Goal: Book appointment/travel/reservation

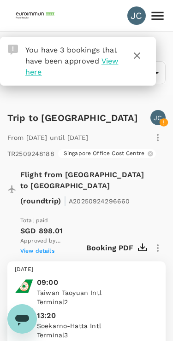
click at [135, 56] on icon "button" at bounding box center [136, 55] width 11 height 11
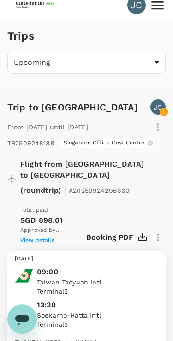
scroll to position [10, 0]
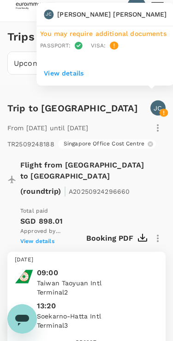
click at [164, 105] on div "JC" at bounding box center [157, 107] width 15 height 15
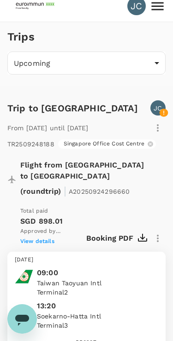
click at [120, 188] on span "A20250924296660" at bounding box center [99, 191] width 61 height 7
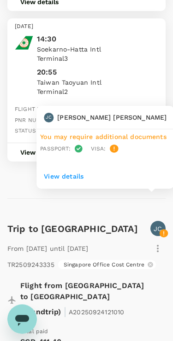
scroll to position [394, 0]
click at [163, 221] on div "JC" at bounding box center [157, 228] width 15 height 15
click at [162, 224] on p "JC" at bounding box center [157, 228] width 8 height 9
click at [117, 149] on div "Monday, 13 Oct 2025 14:30 Soekarno-Hatta Intl Terminal 3 20:55 Taiwan Taoyuan I…" at bounding box center [82, 93] width 165 height 151
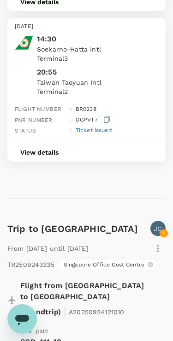
click at [105, 116] on icon "button" at bounding box center [107, 119] width 6 height 7
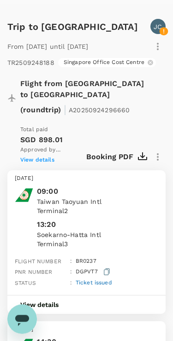
scroll to position [91, 0]
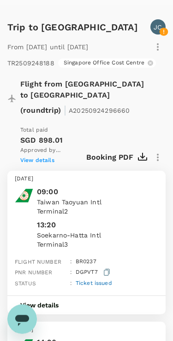
click at [29, 135] on p "SGD 898.01" at bounding box center [53, 140] width 66 height 11
click at [37, 157] on span "View details" at bounding box center [37, 160] width 34 height 6
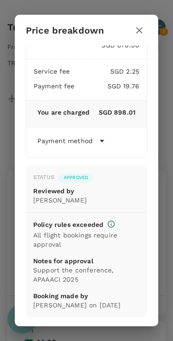
scroll to position [22, 0]
click at [4, 231] on div "Price breakdown Total fare (1 traveller(s)) SGD 876.00 Air fare SGD 876.00 Bagg…" at bounding box center [86, 170] width 173 height 341
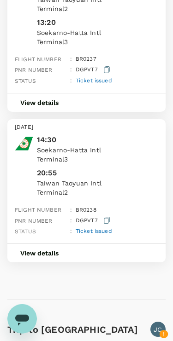
click at [57, 244] on button "View details" at bounding box center [39, 253] width 64 height 18
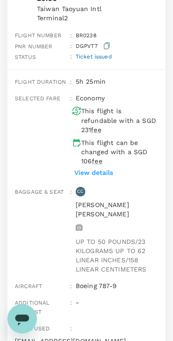
scroll to position [470, 0]
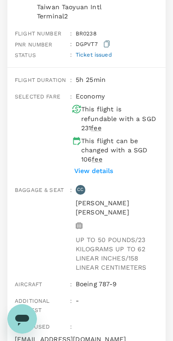
click at [81, 187] on p "CC" at bounding box center [80, 190] width 6 height 6
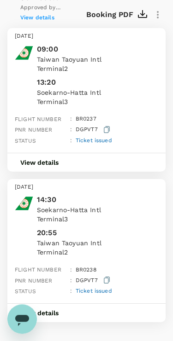
scroll to position [233, 0]
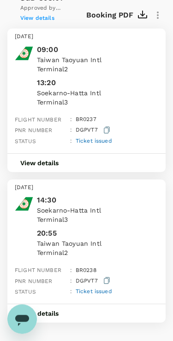
click at [106, 127] on icon "button" at bounding box center [107, 130] width 6 height 7
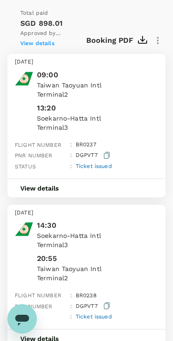
scroll to position [207, 0]
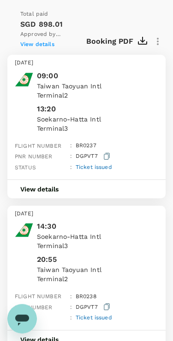
click at [113, 180] on div "View details" at bounding box center [86, 189] width 158 height 19
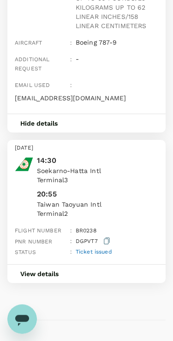
click at [118, 264] on div "View details" at bounding box center [86, 273] width 158 height 19
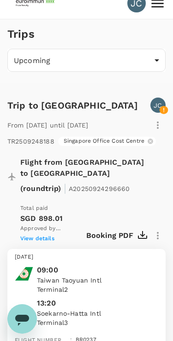
scroll to position [0, 0]
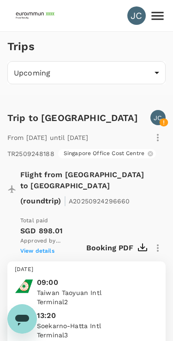
click at [160, 10] on icon at bounding box center [157, 16] width 16 height 16
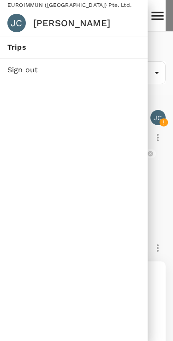
click at [156, 206] on div at bounding box center [86, 170] width 173 height 341
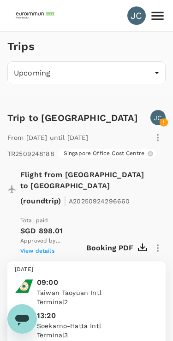
click at [35, 17] on img at bounding box center [36, 16] width 42 height 20
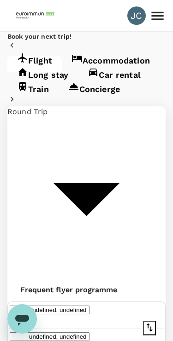
type input "Taiwan Taoyuan Intl (TPE)"
type input "Soekarno-Hatta Intl (CGK)"
type input "Taiwan Taoyuan Intl (TPE)"
type input "Soekarno-Hatta Intl (CGK)"
click at [128, 72] on link "Accommodation" at bounding box center [111, 64] width 98 height 17
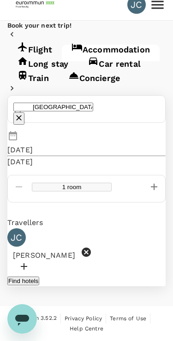
scroll to position [60, 0]
click at [39, 277] on button "Find hotels" at bounding box center [23, 281] width 32 height 9
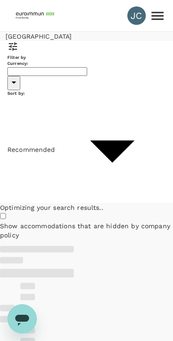
type input "SGD"
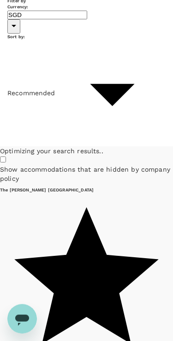
scroll to position [58, 0]
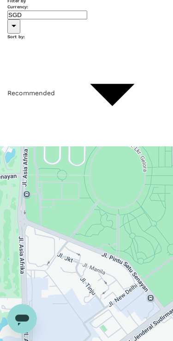
scroll to position [46, 5]
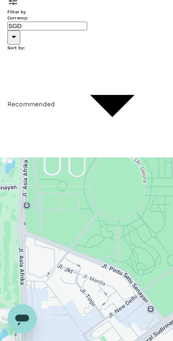
click at [39, 264] on icon at bounding box center [40, 268] width 6 height 9
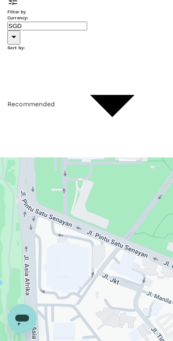
click at [58, 265] on icon at bounding box center [58, 269] width 6 height 9
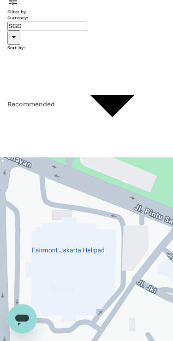
click at [47, 259] on icon at bounding box center [49, 263] width 6 height 9
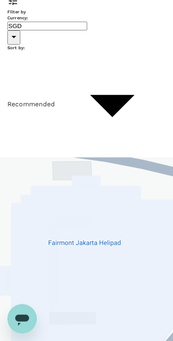
click at [35, 252] on icon at bounding box center [35, 252] width 0 height 0
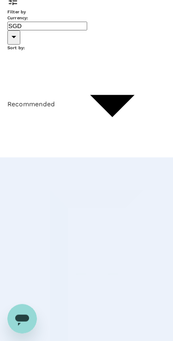
click at [29, 255] on icon at bounding box center [29, 259] width 6 height 9
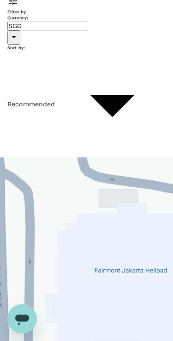
click at [140, 169] on div at bounding box center [86, 281] width 173 height 249
click at [137, 168] on div at bounding box center [86, 281] width 173 height 249
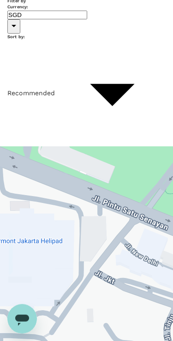
scroll to position [46, 6]
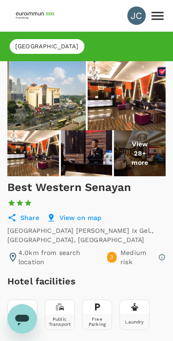
click at [152, 209] on div "Best Western Senayan 1 Star 2 Stars 3 Stars 4 Stars 5 Stars" at bounding box center [86, 194] width 158 height 29
click at [30, 44] on span "[GEOGRAPHIC_DATA]" at bounding box center [47, 46] width 75 height 9
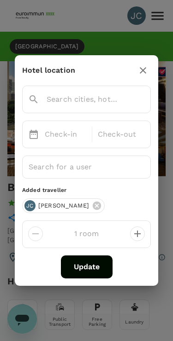
type input "[GEOGRAPHIC_DATA]"
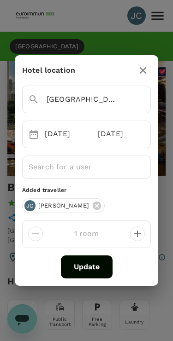
click at [141, 67] on icon "button" at bounding box center [142, 70] width 11 height 11
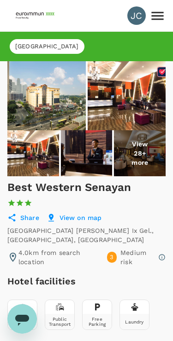
click at [135, 175] on img at bounding box center [140, 153] width 52 height 46
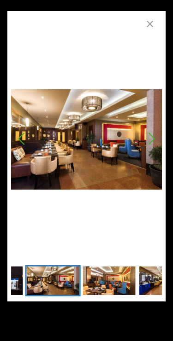
click at [144, 25] on button "button" at bounding box center [149, 24] width 18 height 18
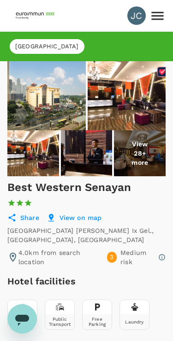
click at [157, 13] on icon at bounding box center [157, 16] width 16 height 16
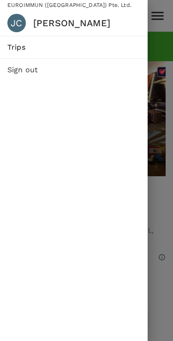
click at [171, 87] on div at bounding box center [86, 170] width 173 height 341
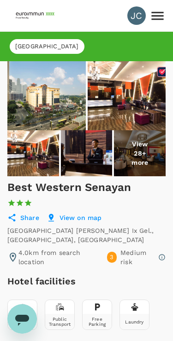
click at [32, 12] on img at bounding box center [36, 16] width 42 height 20
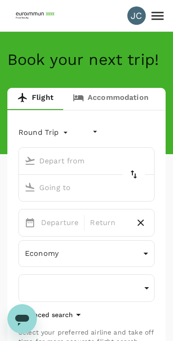
type input "undefined, undefined (any)"
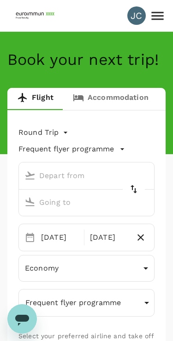
type input "Taiwan Taoyuan Intl (TPE)"
type input "Soekarno-Hatta Intl (CGK)"
type input "Taiwan Taoyuan Intl (TPE)"
type input "Soekarno-Hatta Intl (CGK)"
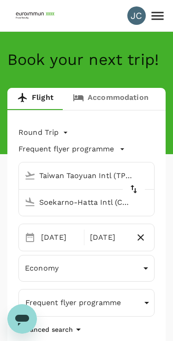
click at [126, 100] on link "Accommodation" at bounding box center [110, 99] width 95 height 22
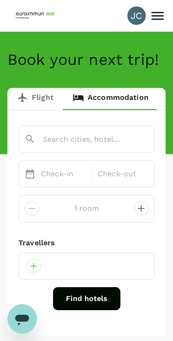
type input "Jakarta"
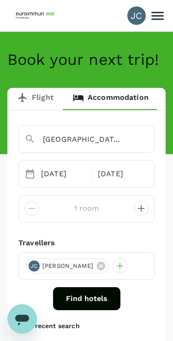
click at [95, 301] on button "Find hotels" at bounding box center [86, 298] width 67 height 23
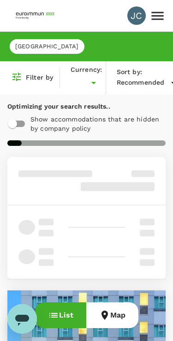
type input "SGD"
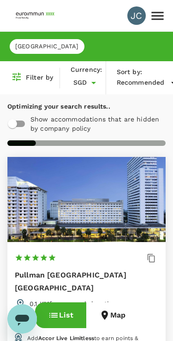
click at [111, 320] on button "Map" at bounding box center [112, 316] width 52 height 26
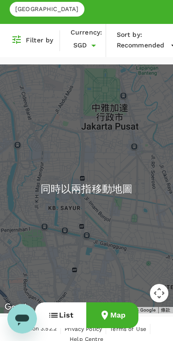
scroll to position [46, 0]
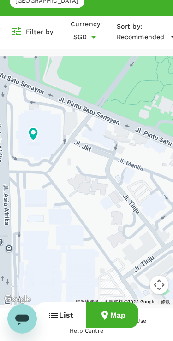
click at [35, 134] on icon at bounding box center [33, 135] width 10 height 14
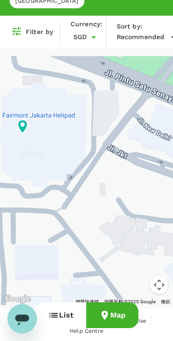
click at [23, 126] on icon at bounding box center [22, 127] width 10 height 14
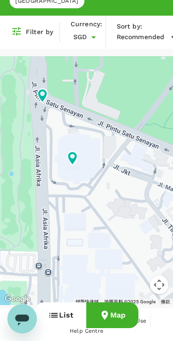
click at [74, 156] on icon at bounding box center [72, 159] width 10 height 14
click at [74, 155] on icon at bounding box center [72, 159] width 10 height 14
click at [73, 156] on icon at bounding box center [72, 159] width 10 height 14
click at [73, 156] on icon at bounding box center [72, 158] width 17 height 17
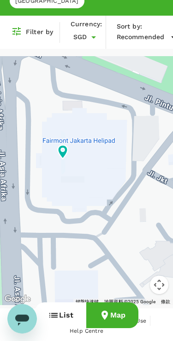
click at [63, 149] on icon at bounding box center [62, 152] width 17 height 17
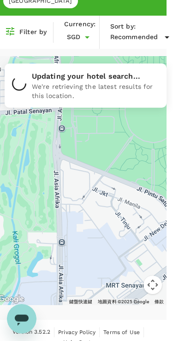
scroll to position [46, 6]
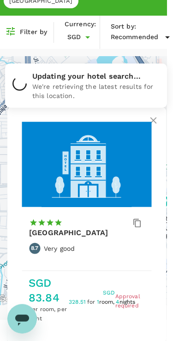
click at [108, 191] on icon at bounding box center [108, 193] width 17 height 17
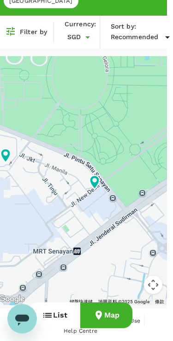
click at [94, 181] on icon at bounding box center [94, 182] width 10 height 14
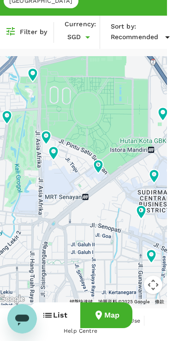
click at [99, 165] on icon at bounding box center [98, 167] width 10 height 14
click at [101, 163] on icon at bounding box center [98, 167] width 10 height 14
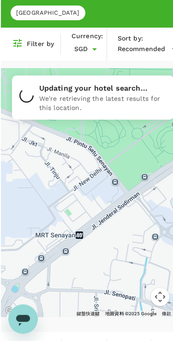
scroll to position [34, 0]
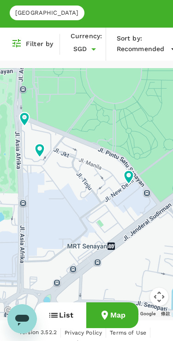
click at [128, 174] on icon at bounding box center [128, 177] width 17 height 17
click at [27, 119] on icon at bounding box center [24, 119] width 10 height 14
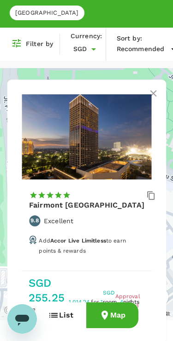
click at [43, 170] on div at bounding box center [86, 136] width 129 height 85
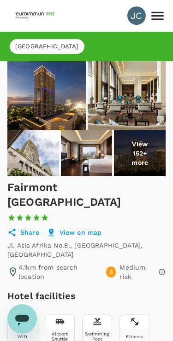
click at [20, 326] on icon "開啟傳訊視窗" at bounding box center [22, 319] width 17 height 17
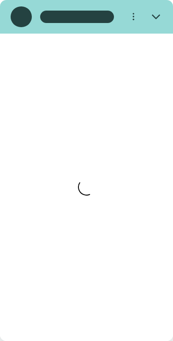
click at [155, 14] on icon "關閉" at bounding box center [156, 16] width 8 height 8
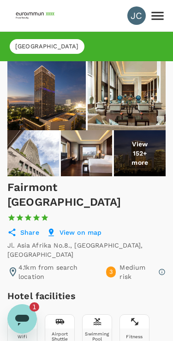
type textarea "x"
click at [121, 263] on p "Medium risk" at bounding box center [137, 272] width 36 height 18
click at [114, 267] on div "3" at bounding box center [111, 272] width 10 height 11
click at [164, 268] on icon at bounding box center [161, 271] width 7 height 7
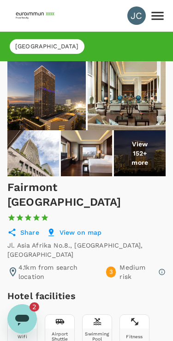
click at [163, 268] on icon at bounding box center [161, 271] width 7 height 7
click at [112, 268] on span "3" at bounding box center [111, 272] width 4 height 9
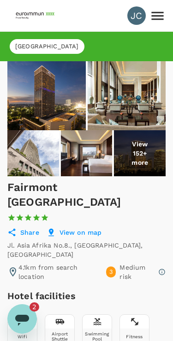
click at [158, 268] on icon at bounding box center [161, 271] width 7 height 7
click at [165, 268] on icon at bounding box center [161, 271] width 7 height 7
click at [113, 263] on div "3 Medium risk" at bounding box center [135, 272] width 59 height 18
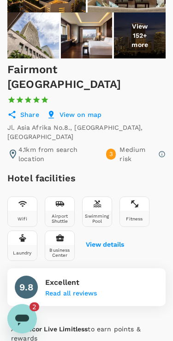
scroll to position [118, 0]
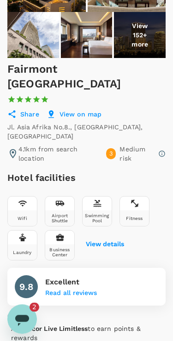
click at [135, 145] on p "Medium risk" at bounding box center [137, 154] width 36 height 18
click at [117, 145] on div "3 Medium risk" at bounding box center [135, 154] width 59 height 18
click at [111, 150] on span "3" at bounding box center [111, 154] width 4 height 9
click at [35, 145] on p "4.1km from search location" at bounding box center [58, 154] width 80 height 18
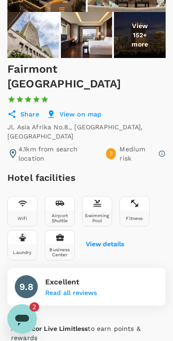
click at [18, 148] on icon at bounding box center [12, 153] width 11 height 11
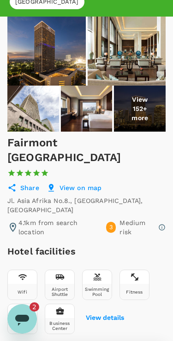
scroll to position [41, 0]
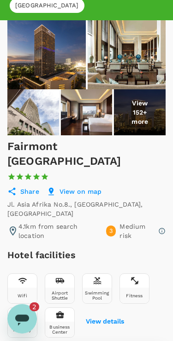
click at [83, 187] on p "View on map" at bounding box center [80, 191] width 42 height 9
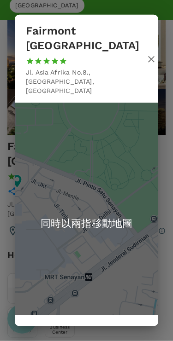
scroll to position [4, 0]
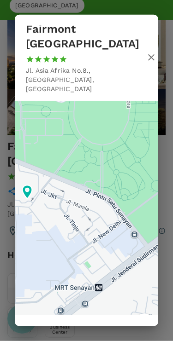
click at [146, 52] on icon "button" at bounding box center [151, 57] width 11 height 11
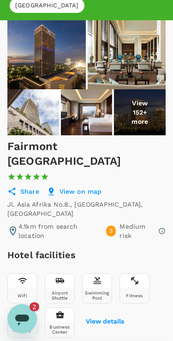
click at [26, 187] on p "Share" at bounding box center [29, 191] width 19 height 9
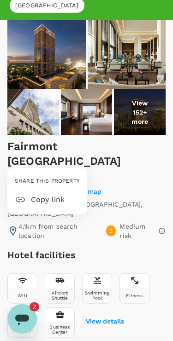
click at [18, 160] on div at bounding box center [86, 170] width 173 height 341
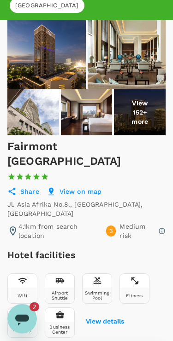
click at [163, 227] on icon at bounding box center [161, 230] width 7 height 7
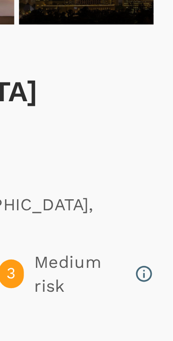
click at [158, 227] on icon at bounding box center [161, 230] width 7 height 7
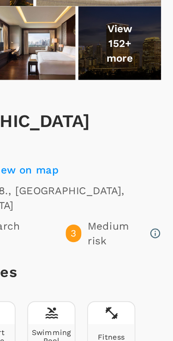
click at [106, 226] on div "3" at bounding box center [111, 231] width 10 height 11
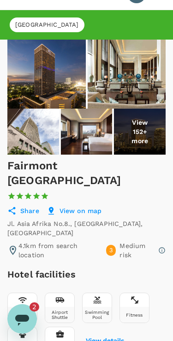
scroll to position [0, 0]
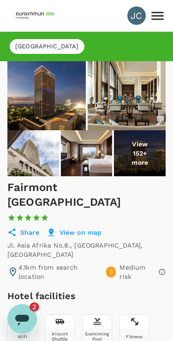
click at [154, 23] on icon at bounding box center [157, 16] width 16 height 16
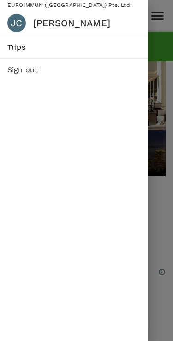
click at [63, 52] on span "Trips" at bounding box center [73, 47] width 133 height 11
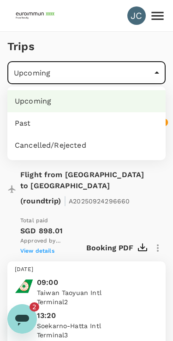
click at [99, 36] on div at bounding box center [86, 170] width 173 height 341
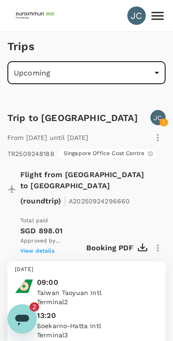
click at [33, 10] on img at bounding box center [36, 16] width 42 height 20
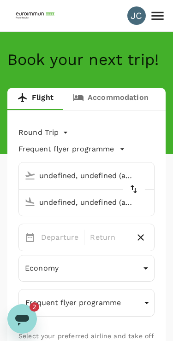
type input "Taiwan Taoyuan Intl (TPE)"
type input "Soekarno-Hatta Intl (CGK)"
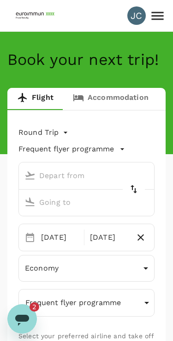
type input "Taiwan Taoyuan Intl (TPE)"
type input "Soekarno-Hatta Intl (CGK)"
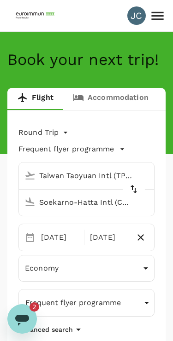
click at [121, 107] on link "Accommodation" at bounding box center [110, 99] width 95 height 22
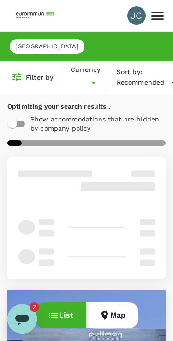
type input "SGD"
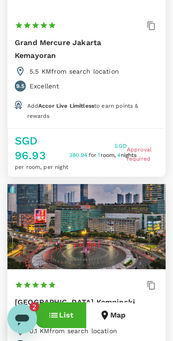
scroll to position [1178, 0]
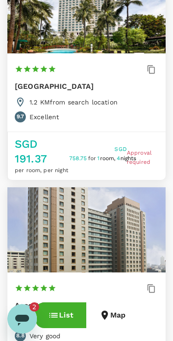
click at [116, 319] on button "Map" at bounding box center [112, 316] width 52 height 26
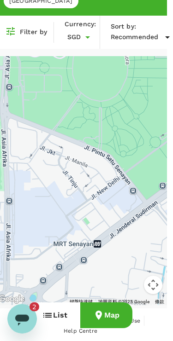
scroll to position [46, 6]
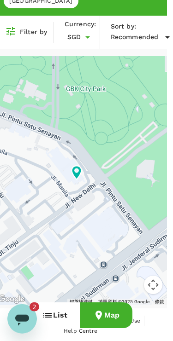
click at [76, 170] on icon at bounding box center [76, 172] width 17 height 17
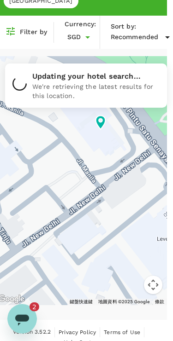
click at [105, 121] on icon at bounding box center [100, 123] width 10 height 14
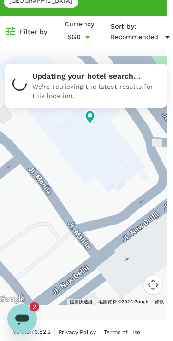
click at [86, 115] on icon at bounding box center [90, 117] width 10 height 14
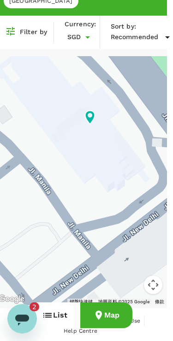
click at [92, 117] on icon at bounding box center [90, 117] width 10 height 14
click at [92, 115] on icon at bounding box center [90, 117] width 10 height 14
click at [96, 115] on icon at bounding box center [89, 117] width 17 height 17
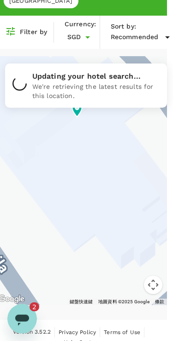
click at [71, 104] on div "Updating your hotel search... We're retrieving the latest results for this loca…" at bounding box center [86, 86] width 162 height 44
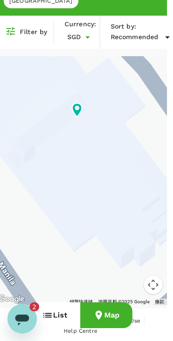
click at [136, 35] on span "Recommended" at bounding box center [135, 37] width 48 height 10
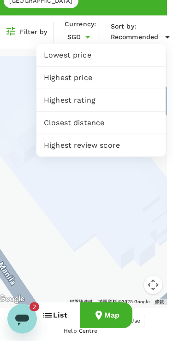
click at [107, 207] on div at bounding box center [86, 170] width 173 height 341
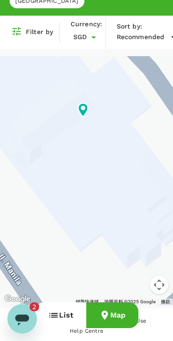
scroll to position [46, 0]
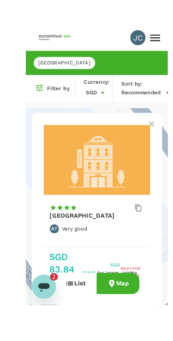
scroll to position [33, 0]
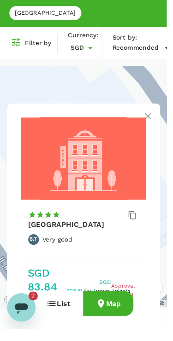
click at [70, 258] on div at bounding box center [86, 193] width 173 height 249
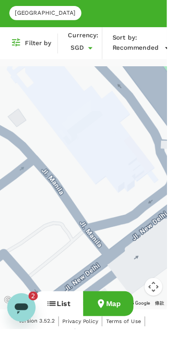
click at [58, 321] on icon "button" at bounding box center [53, 315] width 11 height 11
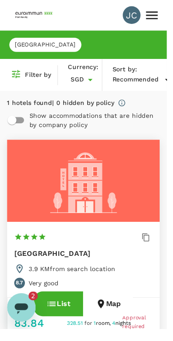
click at [112, 328] on button "Map" at bounding box center [112, 316] width 52 height 26
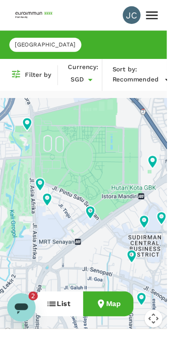
click at [62, 328] on button "List" at bounding box center [60, 316] width 51 height 26
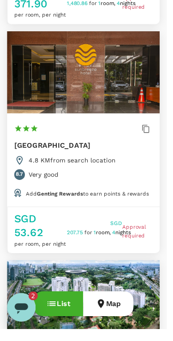
scroll to position [3411, 0]
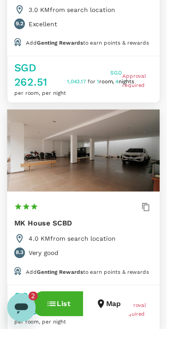
click at [122, 325] on button "Map" at bounding box center [112, 316] width 52 height 26
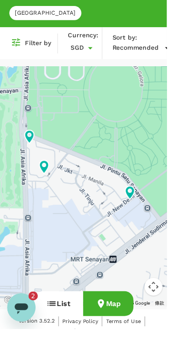
click at [62, 328] on button "List" at bounding box center [60, 316] width 51 height 26
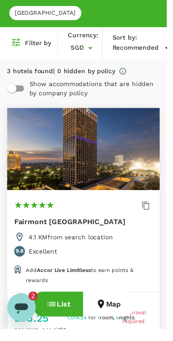
click at [12, 91] on input "checkbox" at bounding box center [12, 91] width 52 height 17
checkbox input "true"
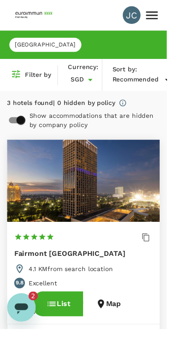
click at [22, 122] on input "checkbox" at bounding box center [21, 124] width 52 height 17
checkbox input "false"
click at [114, 328] on button "Map" at bounding box center [112, 316] width 52 height 26
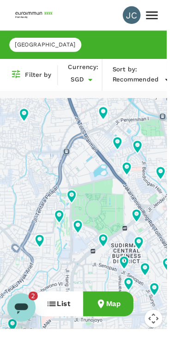
click at [115, 328] on button "Map" at bounding box center [112, 316] width 52 height 26
click at [58, 321] on icon "button" at bounding box center [53, 315] width 11 height 11
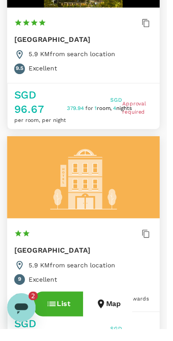
scroll to position [1866, 0]
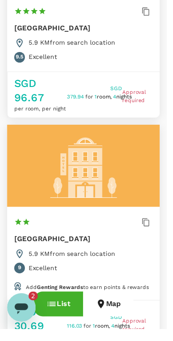
click at [109, 321] on icon "button" at bounding box center [104, 315] width 11 height 11
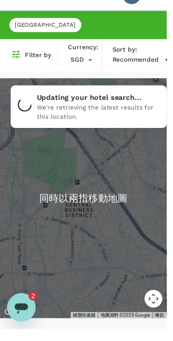
scroll to position [20, 0]
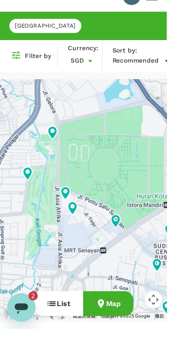
click at [64, 328] on button "List" at bounding box center [60, 316] width 51 height 26
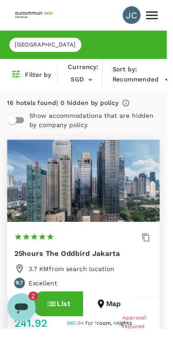
type textarea "x"
click at [24, 50] on span "Jakarta" at bounding box center [47, 46] width 75 height 9
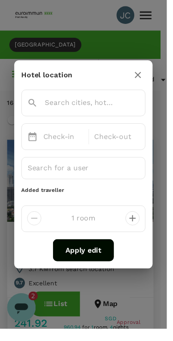
type textarea "x"
type input "Jakarta"
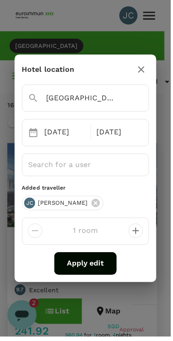
click at [105, 170] on input "text" at bounding box center [79, 166] width 106 height 17
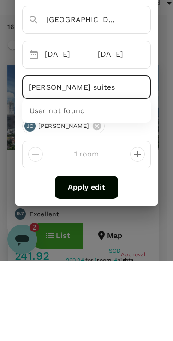
type input "Harris suites"
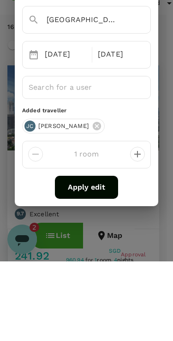
scroll to position [80, 0]
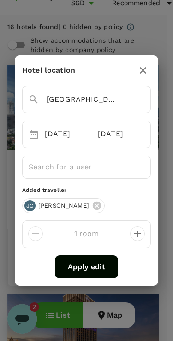
click at [105, 164] on input "text" at bounding box center [79, 166] width 106 height 17
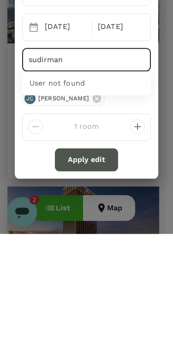
type input "sudirman"
click at [99, 256] on button "Apply edit" at bounding box center [86, 267] width 63 height 23
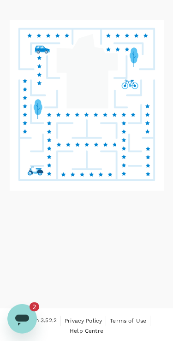
scroll to position [48, 0]
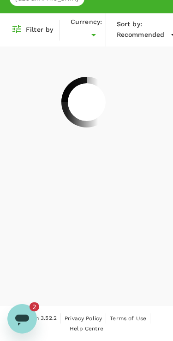
type input "SGD"
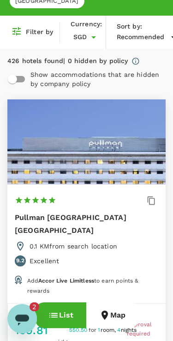
click at [108, 313] on icon "button" at bounding box center [104, 315] width 11 height 11
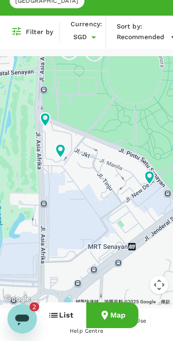
scroll to position [46, 6]
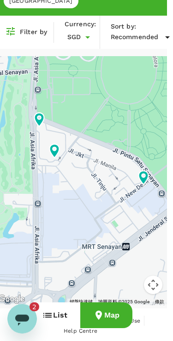
click at [157, 34] on span "Recommended" at bounding box center [135, 37] width 48 height 10
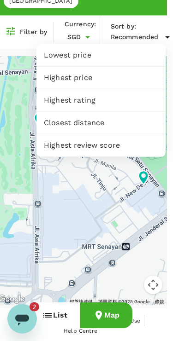
click at [110, 207] on div at bounding box center [86, 170] width 173 height 341
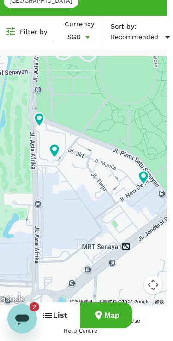
click at [14, 30] on icon at bounding box center [10, 31] width 8 height 8
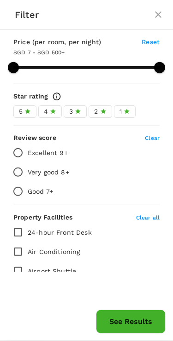
click at [164, 13] on button "close" at bounding box center [158, 15] width 22 height 22
type input "499.35"
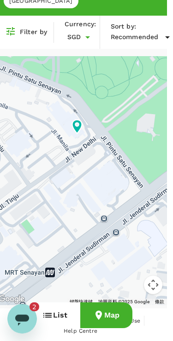
click at [59, 315] on button "List" at bounding box center [54, 316] width 51 height 26
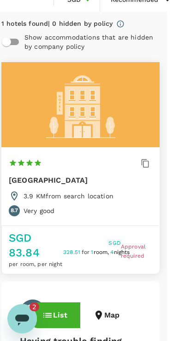
scroll to position [82, 6]
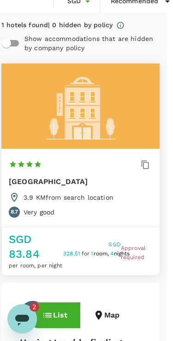
click at [108, 109] on div at bounding box center [80, 106] width 158 height 85
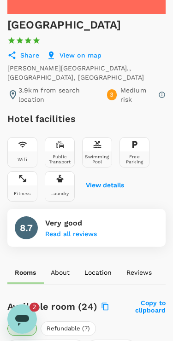
scroll to position [196, 0]
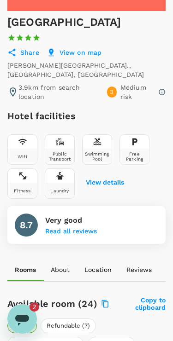
click at [93, 179] on button "View details" at bounding box center [105, 182] width 38 height 7
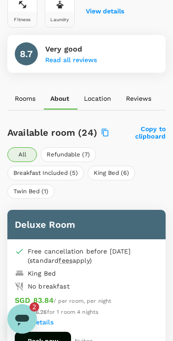
scroll to position [365, 0]
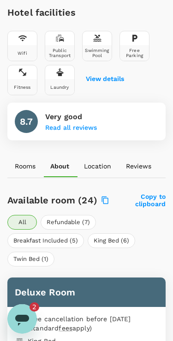
click at [27, 162] on p "Rooms" at bounding box center [25, 166] width 21 height 9
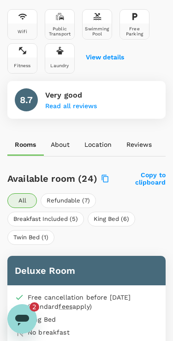
scroll to position [319, 0]
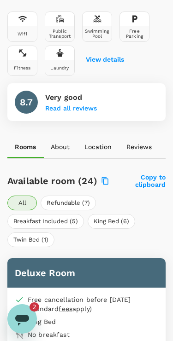
click at [142, 136] on button "Reviews" at bounding box center [139, 147] width 40 height 22
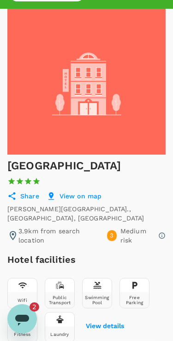
scroll to position [0, 0]
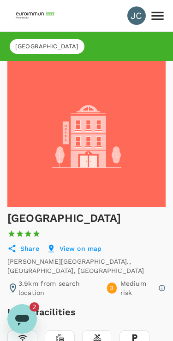
click at [159, 16] on icon at bounding box center [157, 16] width 12 height 8
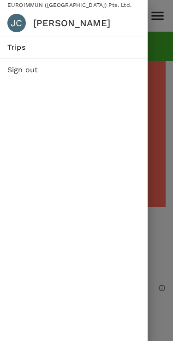
click at [164, 62] on div at bounding box center [86, 170] width 173 height 341
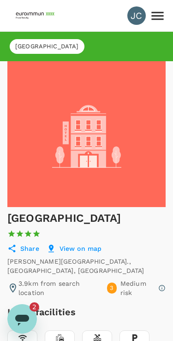
click at [35, 20] on img at bounding box center [36, 16] width 42 height 20
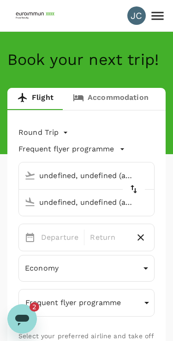
type input "Taiwan Taoyuan Intl (TPE)"
type input "Soekarno-Hatta Intl (CGK)"
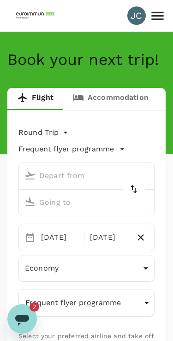
click at [123, 91] on link "Accommodation" at bounding box center [110, 99] width 95 height 22
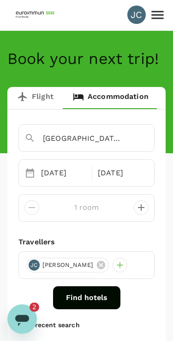
scroll to position [0, 0]
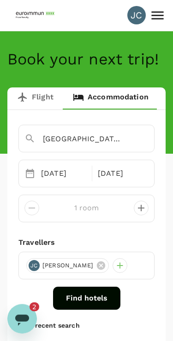
click at [97, 300] on button "Find hotels" at bounding box center [86, 298] width 67 height 23
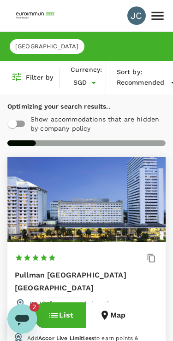
click at [98, 317] on button "Map" at bounding box center [112, 316] width 52 height 26
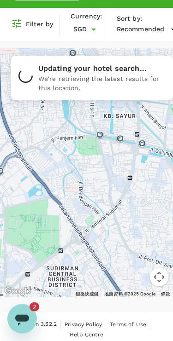
scroll to position [46, 0]
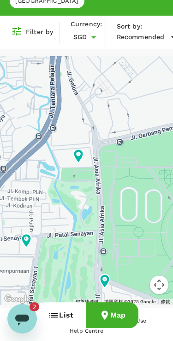
click at [79, 152] on icon at bounding box center [78, 156] width 10 height 14
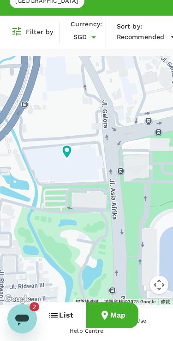
click at [66, 150] on icon at bounding box center [66, 152] width 17 height 17
click at [68, 149] on icon at bounding box center [66, 152] width 17 height 17
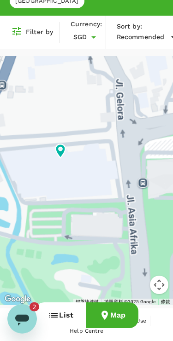
click at [71, 149] on div at bounding box center [86, 180] width 173 height 249
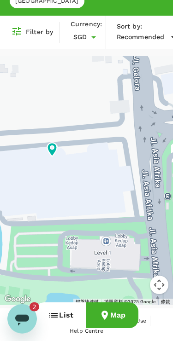
click at [53, 149] on icon at bounding box center [52, 150] width 10 height 14
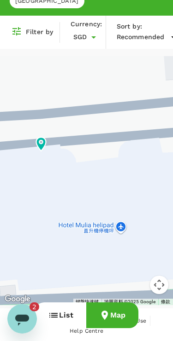
click at [42, 141] on icon at bounding box center [41, 144] width 10 height 14
click at [37, 144] on icon at bounding box center [41, 144] width 10 height 14
click at [43, 144] on icon at bounding box center [41, 144] width 10 height 14
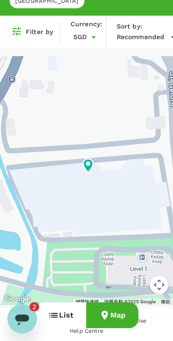
click at [91, 163] on icon at bounding box center [88, 166] width 10 height 14
click at [90, 162] on icon at bounding box center [88, 166] width 10 height 14
click at [91, 167] on icon at bounding box center [88, 166] width 10 height 14
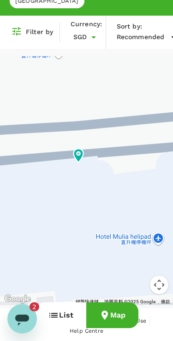
click at [79, 153] on icon at bounding box center [78, 156] width 10 height 14
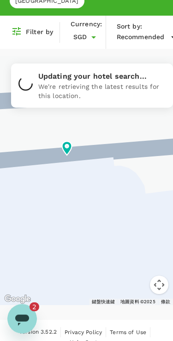
click at [68, 150] on icon at bounding box center [67, 148] width 10 height 14
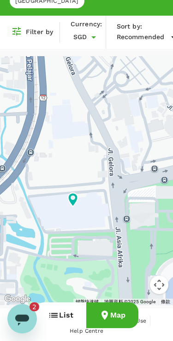
click at [68, 321] on button "List" at bounding box center [60, 316] width 51 height 26
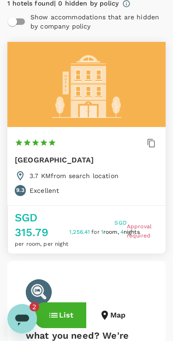
click at [110, 317] on button "Map" at bounding box center [112, 316] width 52 height 26
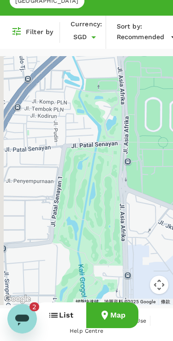
scroll to position [46, 0]
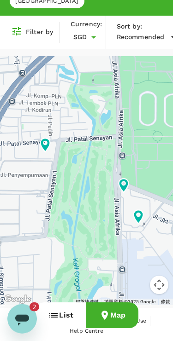
click at [66, 317] on button "List" at bounding box center [60, 316] width 51 height 26
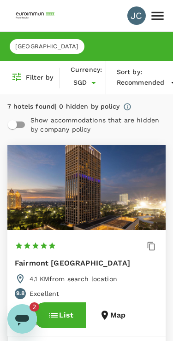
click at [157, 15] on icon at bounding box center [157, 16] width 16 height 16
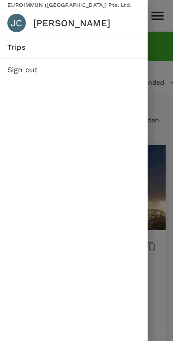
click at [101, 47] on span "Trips" at bounding box center [73, 47] width 133 height 11
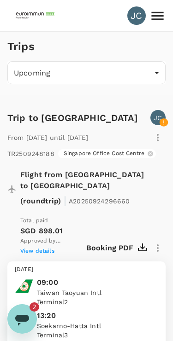
click at [135, 12] on div "JC" at bounding box center [136, 15] width 18 height 18
click at [137, 16] on div "JC" at bounding box center [136, 15] width 18 height 18
click at [157, 15] on icon at bounding box center [157, 16] width 16 height 16
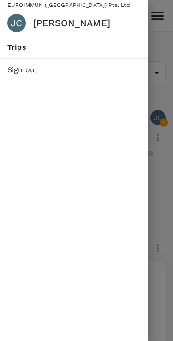
click at [95, 23] on h6 "[PERSON_NAME]" at bounding box center [86, 23] width 107 height 15
click at [34, 23] on h6 "[PERSON_NAME]" at bounding box center [86, 23] width 107 height 15
click at [22, 25] on div "JC" at bounding box center [16, 23] width 18 height 18
click at [171, 50] on div at bounding box center [86, 170] width 173 height 341
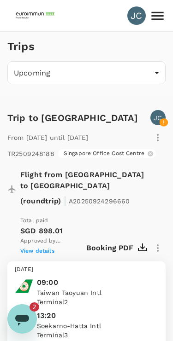
click at [36, 7] on img at bounding box center [36, 16] width 42 height 20
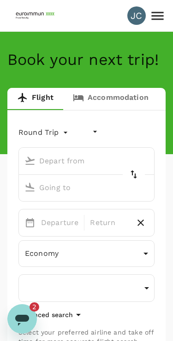
type input "undefined, undefined (any)"
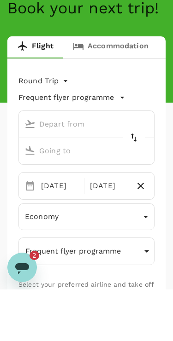
type input "Taiwan Taoyuan Intl (TPE)"
type input "Soekarno-Hatta Intl (CGK)"
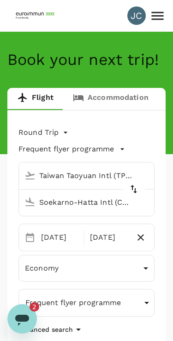
click at [158, 18] on icon at bounding box center [157, 16] width 16 height 16
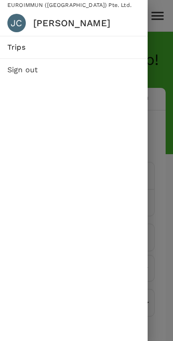
click at [101, 22] on h6 "[PERSON_NAME]" at bounding box center [86, 23] width 107 height 15
click at [39, 25] on h6 "[PERSON_NAME]" at bounding box center [86, 23] width 107 height 15
click at [157, 34] on div at bounding box center [86, 170] width 173 height 341
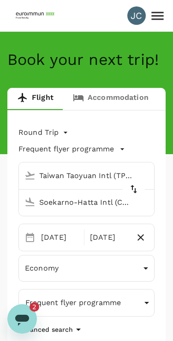
click at [134, 16] on div "JC" at bounding box center [136, 15] width 18 height 18
click at [140, 16] on div "JC" at bounding box center [136, 15] width 18 height 18
click at [163, 16] on icon at bounding box center [157, 16] width 12 height 8
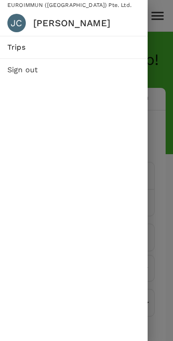
click at [65, 22] on h6 "[PERSON_NAME]" at bounding box center [86, 23] width 107 height 15
click at [18, 22] on div "JC" at bounding box center [16, 23] width 18 height 18
click at [52, 22] on h6 "[PERSON_NAME]" at bounding box center [86, 23] width 107 height 15
click at [166, 34] on div at bounding box center [86, 170] width 173 height 341
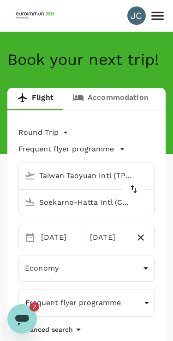
click at [136, 15] on div "JC" at bounding box center [136, 15] width 18 height 18
click at [137, 15] on div "JC" at bounding box center [136, 15] width 18 height 18
click at [137, 14] on div "JC" at bounding box center [136, 15] width 18 height 18
click at [36, 17] on img at bounding box center [36, 16] width 42 height 20
click at [135, 19] on div "JC" at bounding box center [136, 15] width 18 height 18
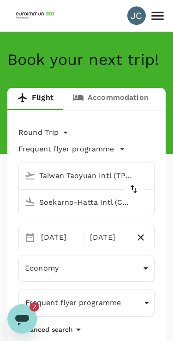
click at [141, 16] on div "JC" at bounding box center [136, 15] width 18 height 18
click at [157, 17] on icon at bounding box center [157, 16] width 16 height 16
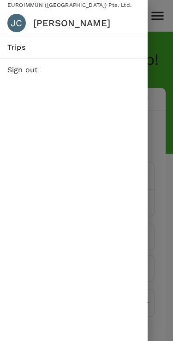
click at [105, 25] on h6 "[PERSON_NAME]" at bounding box center [86, 23] width 107 height 15
click at [161, 201] on div at bounding box center [86, 170] width 173 height 341
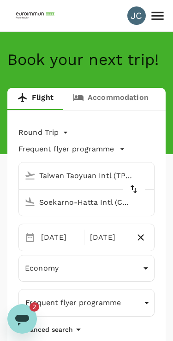
scroll to position [1, 0]
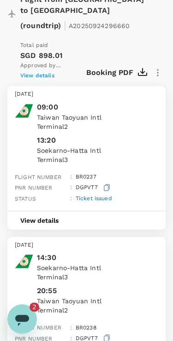
click at [89, 211] on div "View details" at bounding box center [86, 220] width 158 height 19
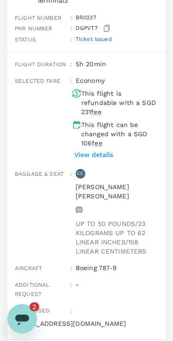
scroll to position [335, 0]
click at [113, 147] on button "View details" at bounding box center [93, 154] width 43 height 14
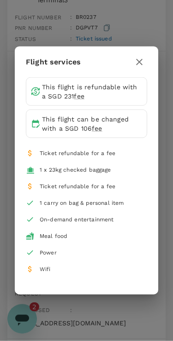
click at [151, 60] on h2 "Flight services" at bounding box center [86, 62] width 143 height 31
click at [142, 61] on icon "button" at bounding box center [139, 62] width 11 height 11
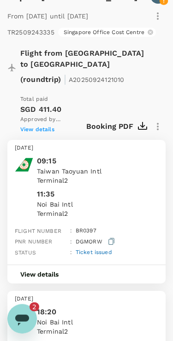
scroll to position [915, 0]
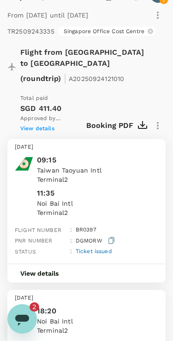
click at [64, 93] on div "Total paid SGD 411.40 Approved by [PERSON_NAME] View details" at bounding box center [53, 113] width 66 height 41
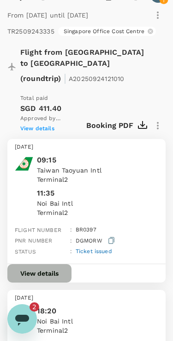
click at [52, 264] on button "View details" at bounding box center [39, 273] width 64 height 18
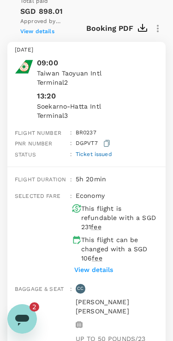
scroll to position [0, 0]
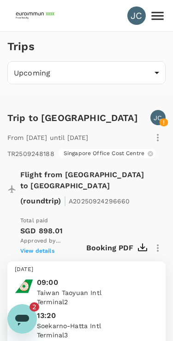
click at [161, 20] on icon at bounding box center [157, 16] width 12 height 8
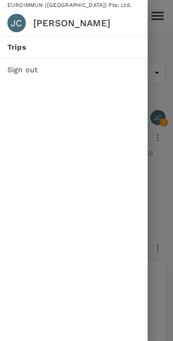
click at [110, 24] on h6 "[PERSON_NAME]" at bounding box center [86, 23] width 107 height 15
click at [46, 29] on h6 "[PERSON_NAME]" at bounding box center [86, 23] width 107 height 15
click at [23, 25] on div "JC" at bounding box center [16, 23] width 18 height 18
click at [21, 26] on div "JC" at bounding box center [16, 23] width 18 height 18
click at [160, 178] on div at bounding box center [86, 170] width 173 height 341
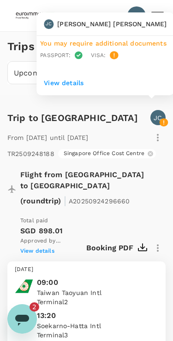
click at [159, 115] on p "JC" at bounding box center [157, 117] width 8 height 9
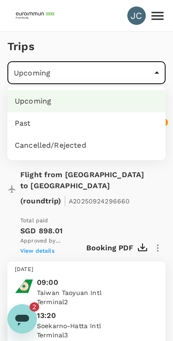
click at [114, 196] on div at bounding box center [86, 170] width 173 height 341
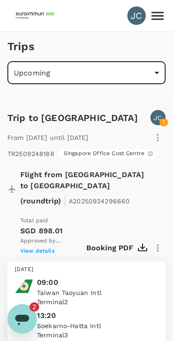
click at [23, 321] on icon "開啟傳訊視窗, 2 條未讀訊息" at bounding box center [22, 320] width 14 height 11
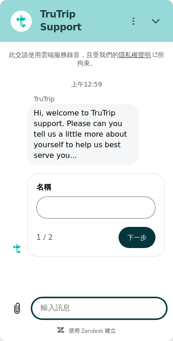
click at [157, 17] on icon "關閉" at bounding box center [156, 21] width 8 height 8
type textarea "x"
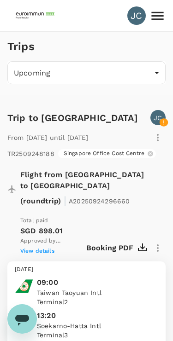
click at [156, 14] on icon at bounding box center [157, 16] width 16 height 16
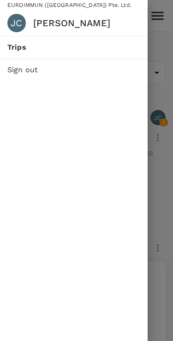
click at [95, 19] on h6 "[PERSON_NAME]" at bounding box center [86, 23] width 107 height 15
click at [45, 28] on h6 "[PERSON_NAME]" at bounding box center [86, 23] width 107 height 15
click at [23, 22] on div "JC" at bounding box center [16, 23] width 18 height 18
click at [38, 16] on h6 "[PERSON_NAME]" at bounding box center [86, 23] width 107 height 15
click at [51, 25] on h6 "[PERSON_NAME]" at bounding box center [86, 23] width 107 height 15
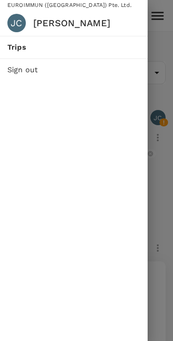
click at [23, 48] on span "Trips" at bounding box center [73, 47] width 133 height 11
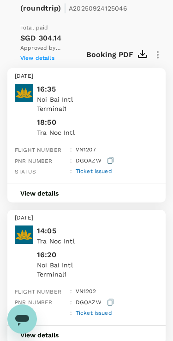
scroll to position [1806, 0]
